Goal: Task Accomplishment & Management: Manage account settings

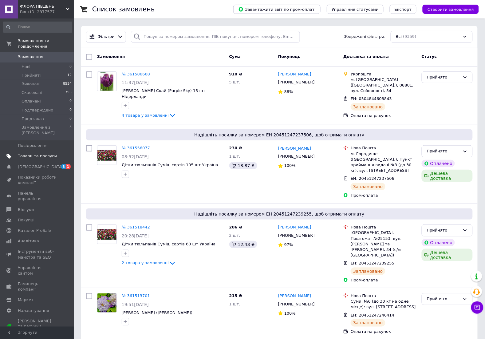
click at [32, 157] on span "Товари та послуги" at bounding box center [37, 156] width 39 height 6
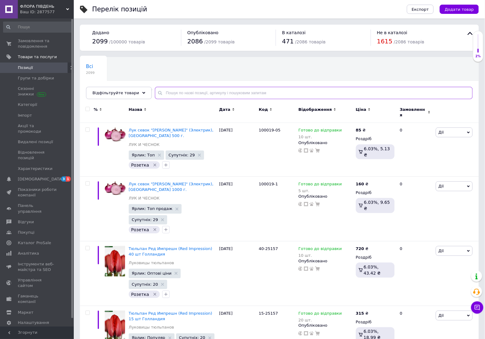
click at [170, 96] on input "text" at bounding box center [314, 93] width 318 height 12
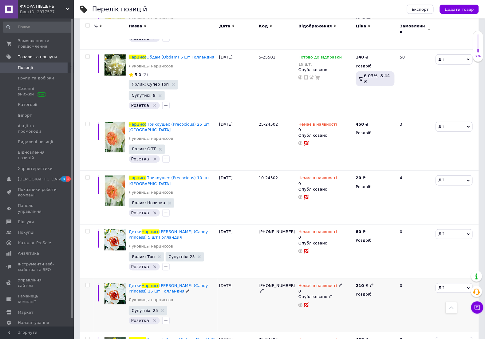
scroll to position [5440, 0]
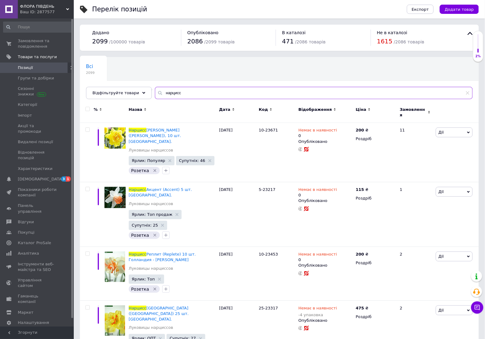
click at [212, 98] on input "нарцисс" at bounding box center [314, 93] width 318 height 12
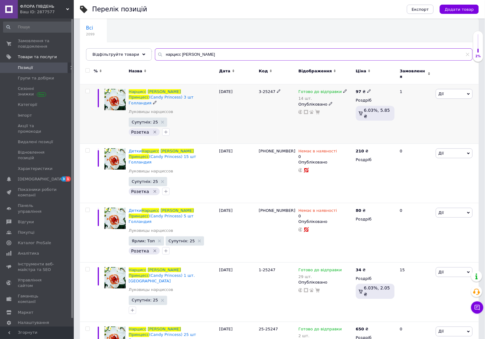
scroll to position [77, 0]
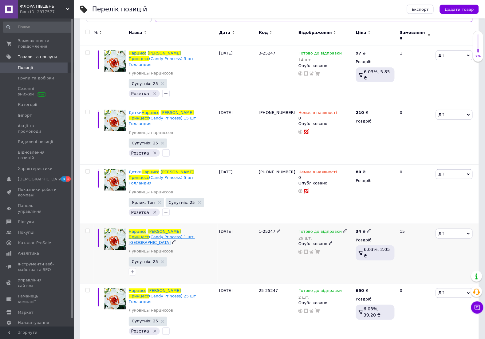
type input "нарцисс [PERSON_NAME]"
